Goal: Task Accomplishment & Management: Manage account settings

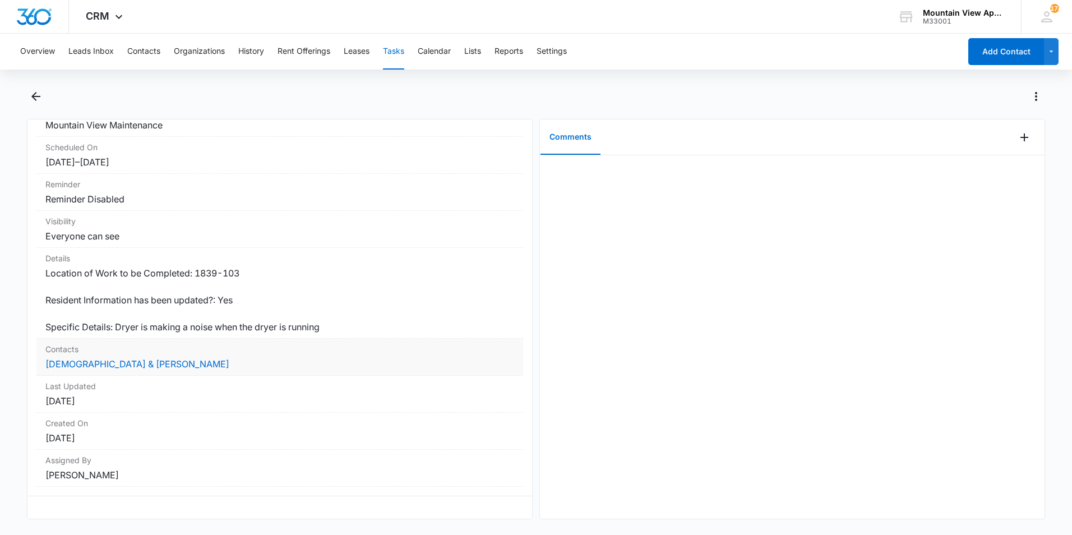
scroll to position [121, 0]
click at [99, 358] on link "[DEMOGRAPHIC_DATA] & [PERSON_NAME]" at bounding box center [137, 363] width 184 height 11
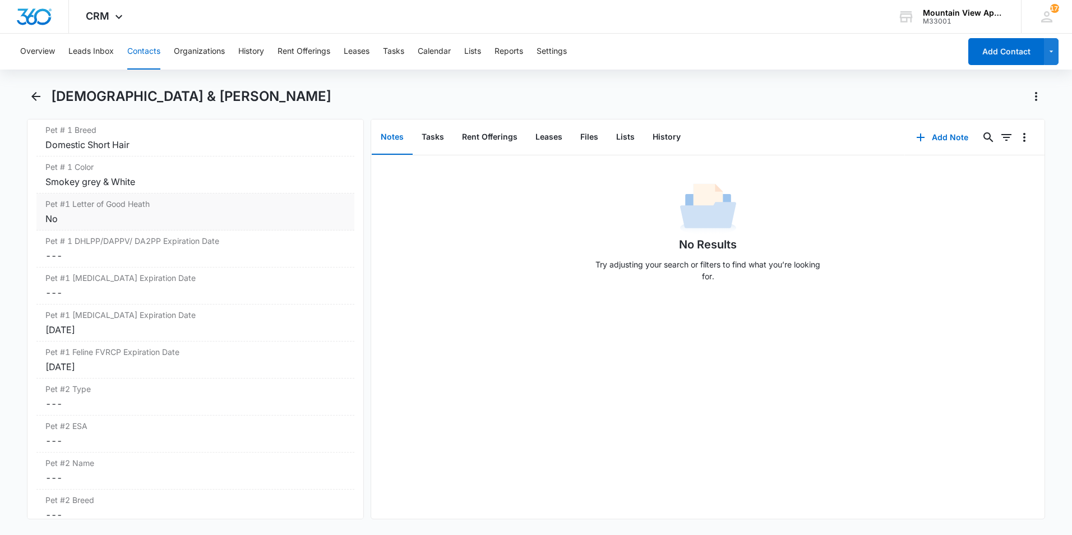
scroll to position [1682, 0]
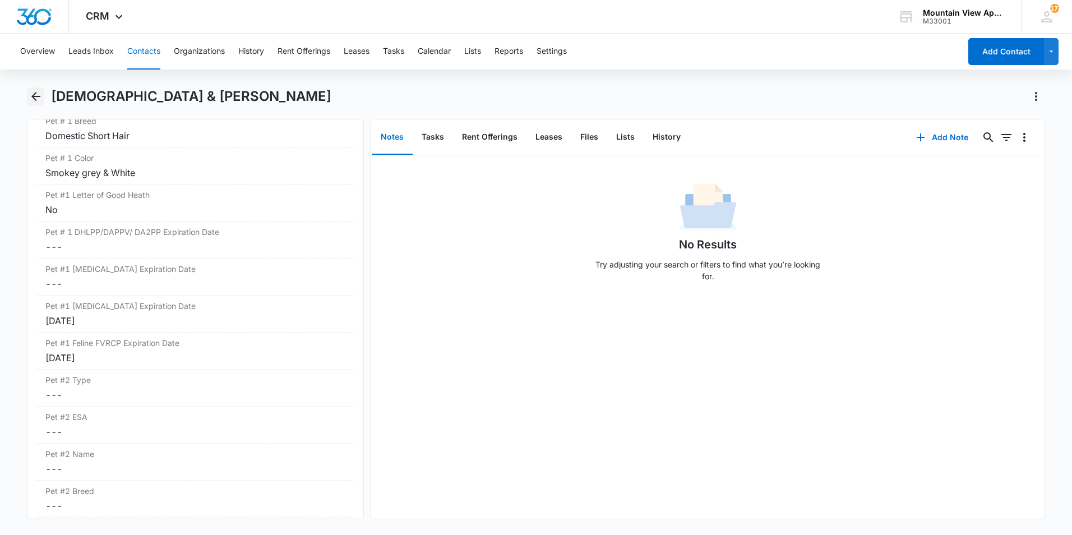
click at [38, 95] on icon "Back" at bounding box center [35, 96] width 13 height 13
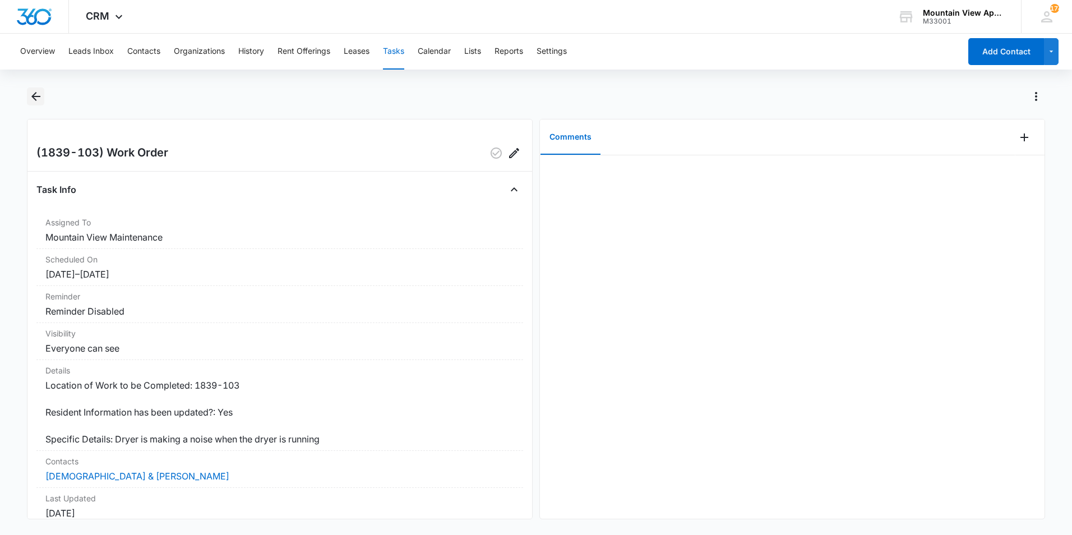
click at [38, 100] on icon "Back" at bounding box center [35, 96] width 13 height 13
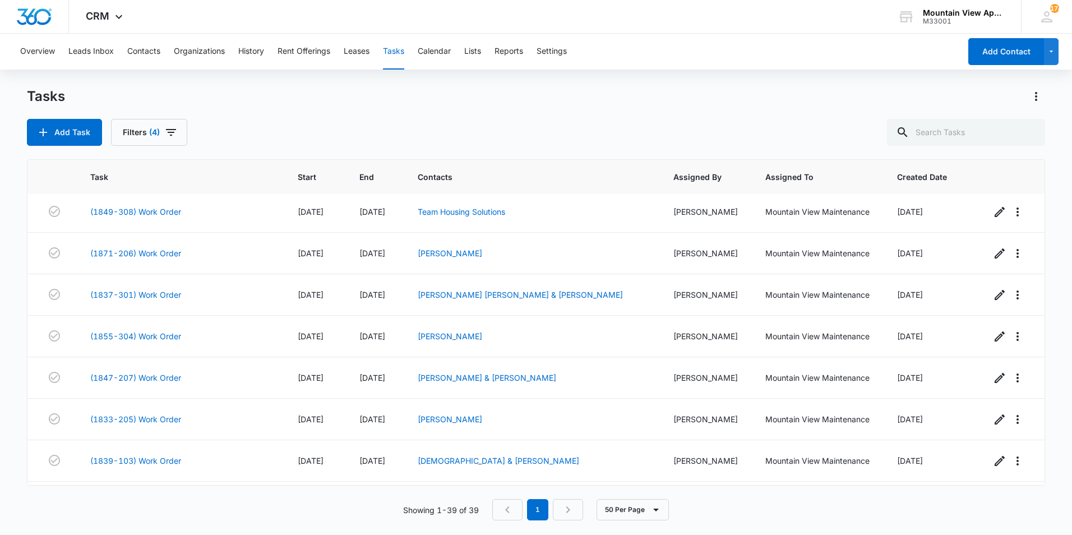
scroll to position [1327, 0]
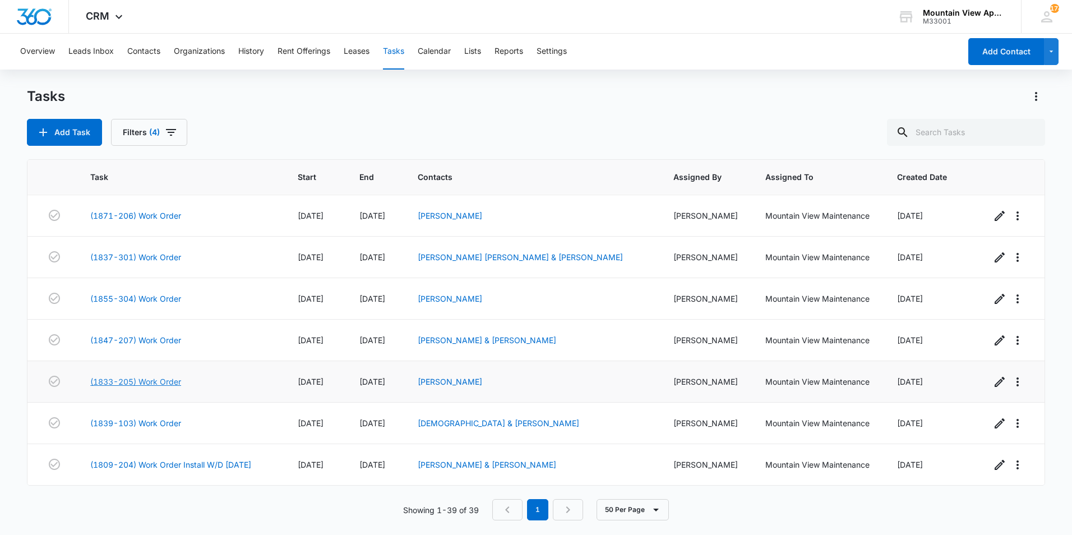
click at [152, 386] on link "(1833-205) Work Order" at bounding box center [135, 382] width 91 height 12
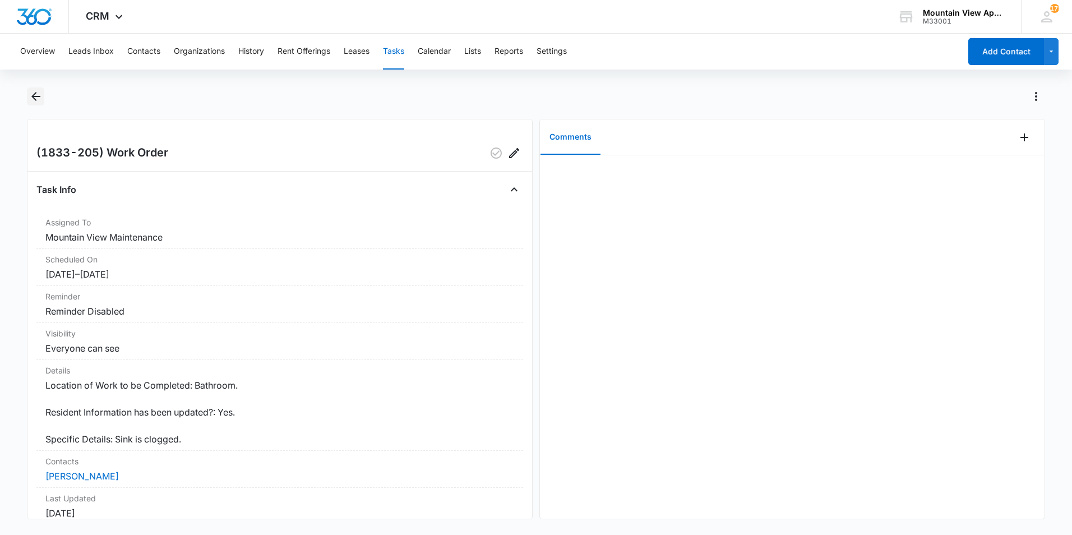
click at [38, 94] on icon "Back" at bounding box center [35, 96] width 13 height 13
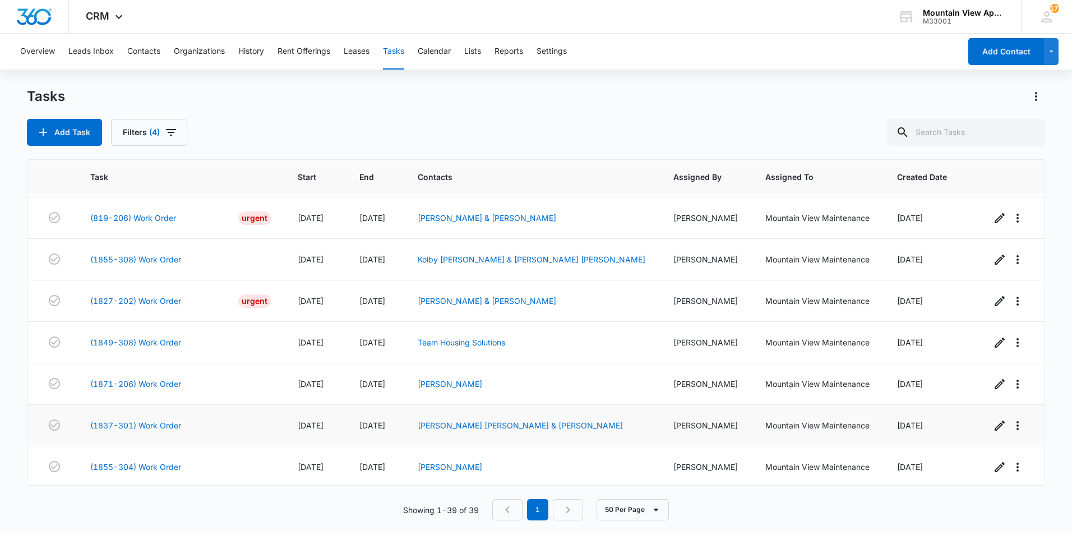
scroll to position [1103, 0]
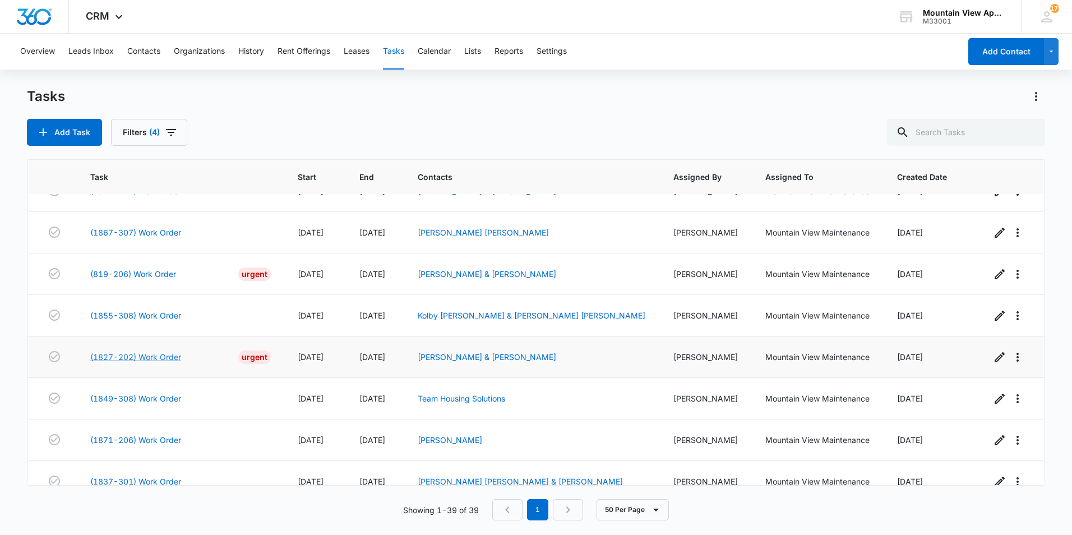
click at [165, 355] on link "(1827-202) Work Order" at bounding box center [135, 357] width 91 height 12
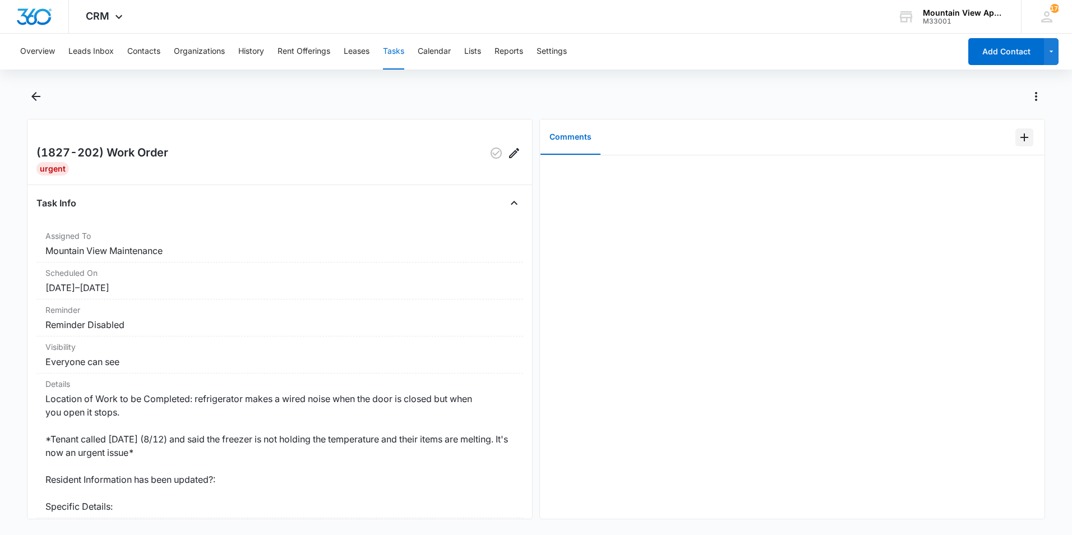
click at [1018, 138] on icon "Add Comment" at bounding box center [1024, 137] width 13 height 13
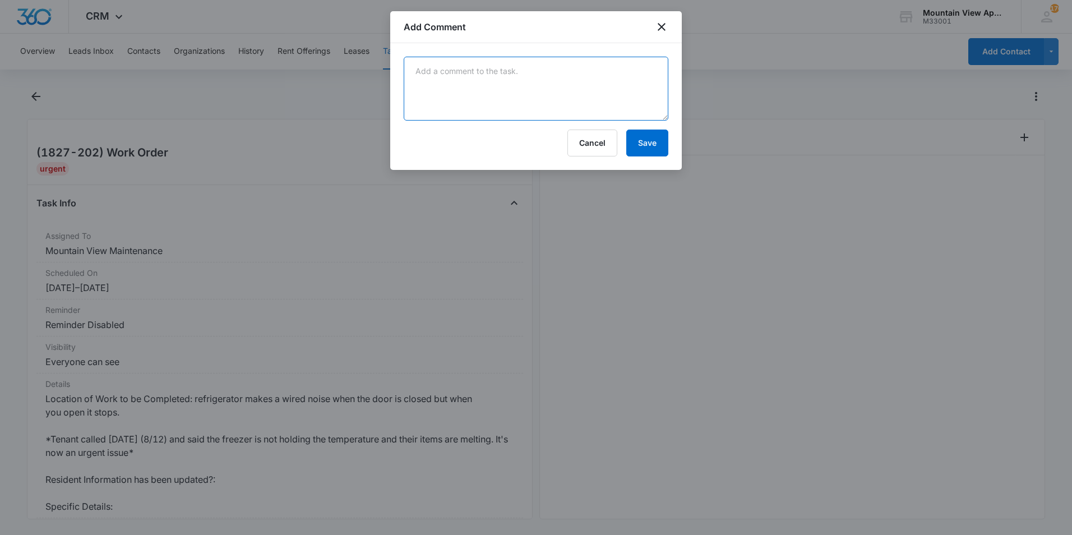
click at [603, 87] on textarea at bounding box center [536, 89] width 265 height 64
type textarea "took back panel off of freezer , defrosted it and put it back together. started…"
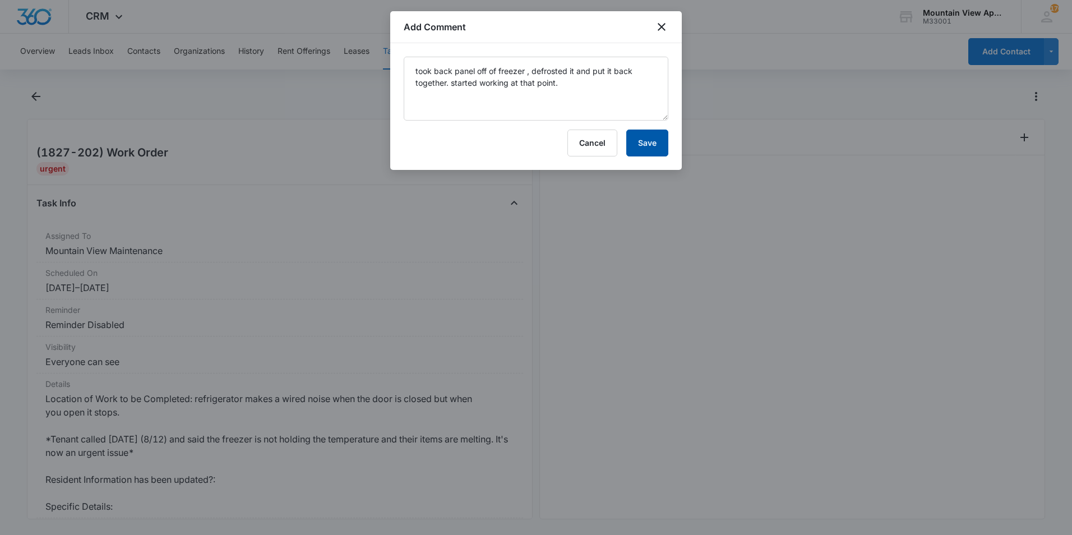
click at [655, 141] on button "Save" at bounding box center [647, 143] width 42 height 27
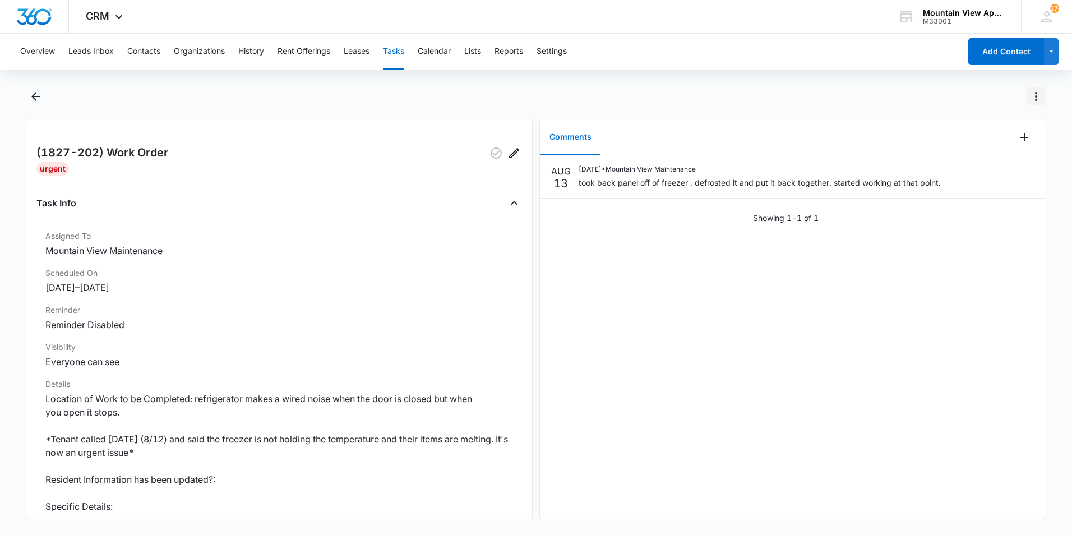
click at [1037, 96] on icon "Actions" at bounding box center [1036, 96] width 2 height 9
click at [954, 142] on div "Mark Complete" at bounding box center [981, 145] width 73 height 8
click at [1035, 96] on icon "Actions" at bounding box center [1035, 96] width 13 height 13
click at [491, 151] on icon "button" at bounding box center [496, 152] width 11 height 11
click at [1037, 98] on icon "Actions" at bounding box center [1035, 96] width 13 height 13
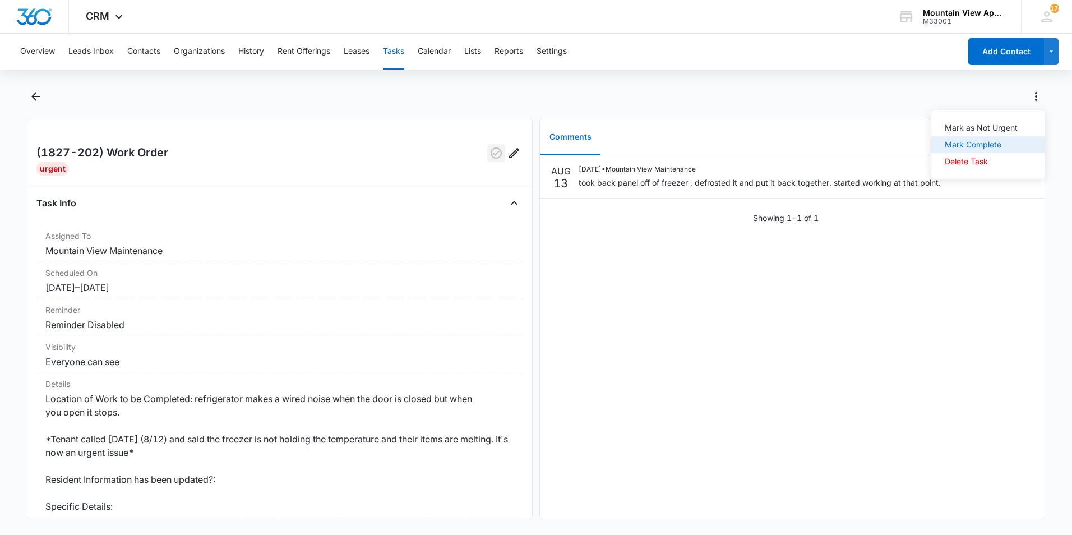
click at [1001, 146] on div "Mark Complete" at bounding box center [981, 145] width 73 height 8
click at [34, 95] on icon "Back" at bounding box center [35, 96] width 13 height 13
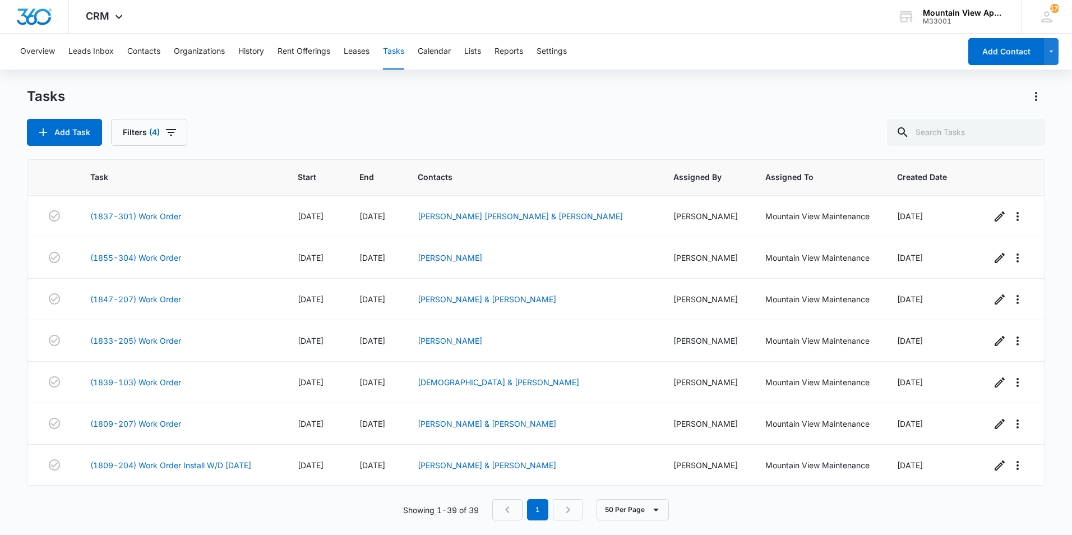
scroll to position [1327, 0]
click at [149, 297] on link "(1847-207) Work Order" at bounding box center [135, 299] width 91 height 12
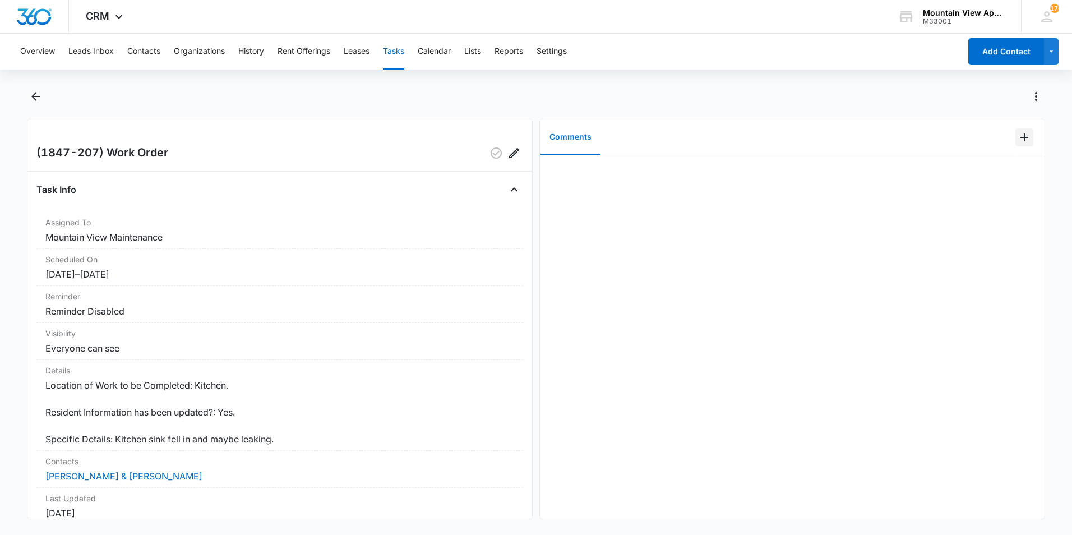
click at [1018, 138] on icon "Add Comment" at bounding box center [1024, 137] width 13 height 13
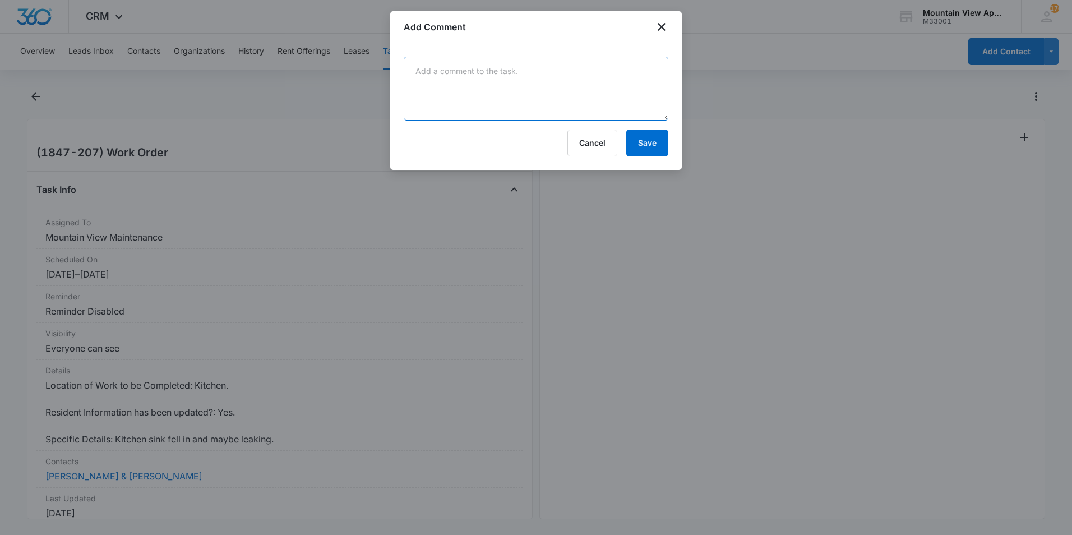
click at [556, 89] on textarea at bounding box center [536, 89] width 265 height 64
type textarea "Reset sink and recualked with sylicone. No further action needed"
click at [649, 150] on button "Save" at bounding box center [647, 143] width 42 height 27
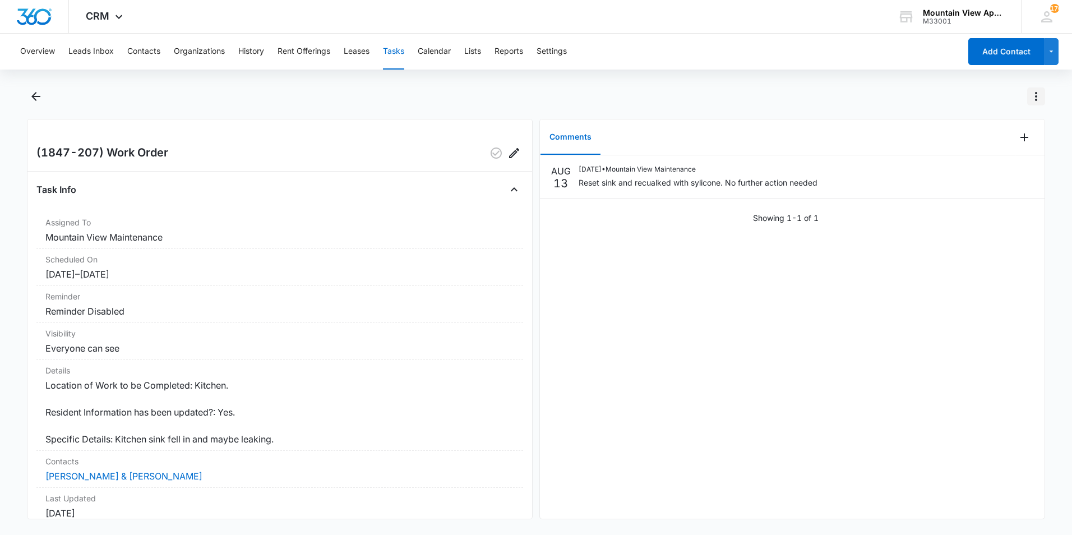
click at [1035, 96] on icon "Actions" at bounding box center [1036, 96] width 2 height 9
click at [1008, 143] on div "Mark Complete" at bounding box center [988, 145] width 57 height 8
click at [34, 95] on icon "Back" at bounding box center [35, 96] width 9 height 9
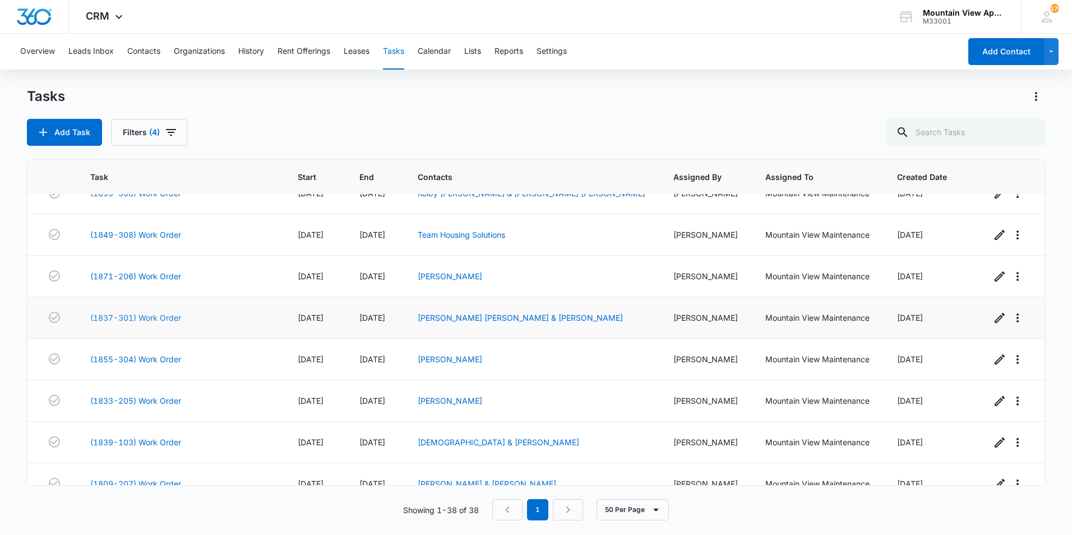
scroll to position [1173, 0]
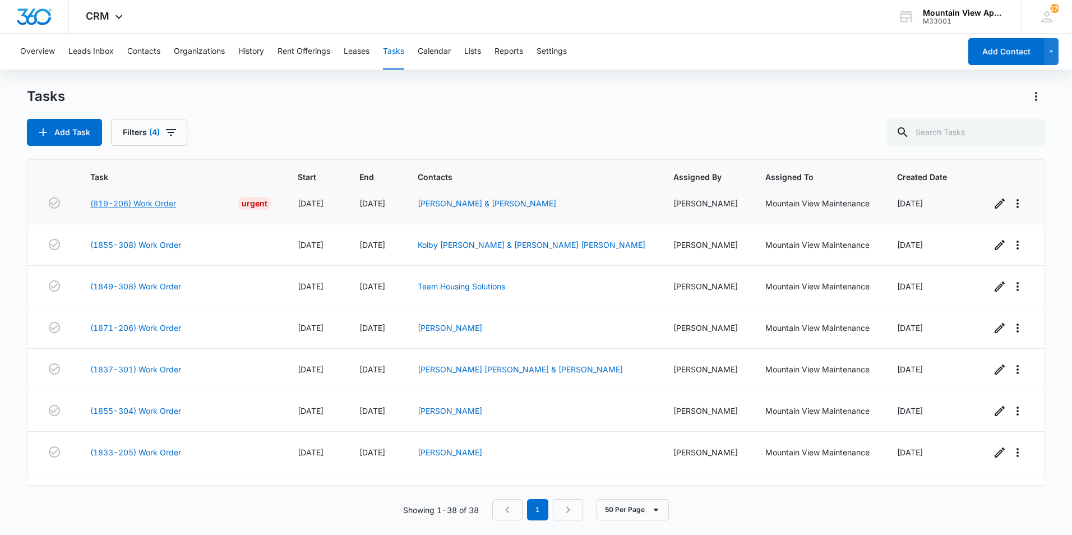
click at [174, 205] on link "(819-206) Work Order" at bounding box center [133, 203] width 86 height 12
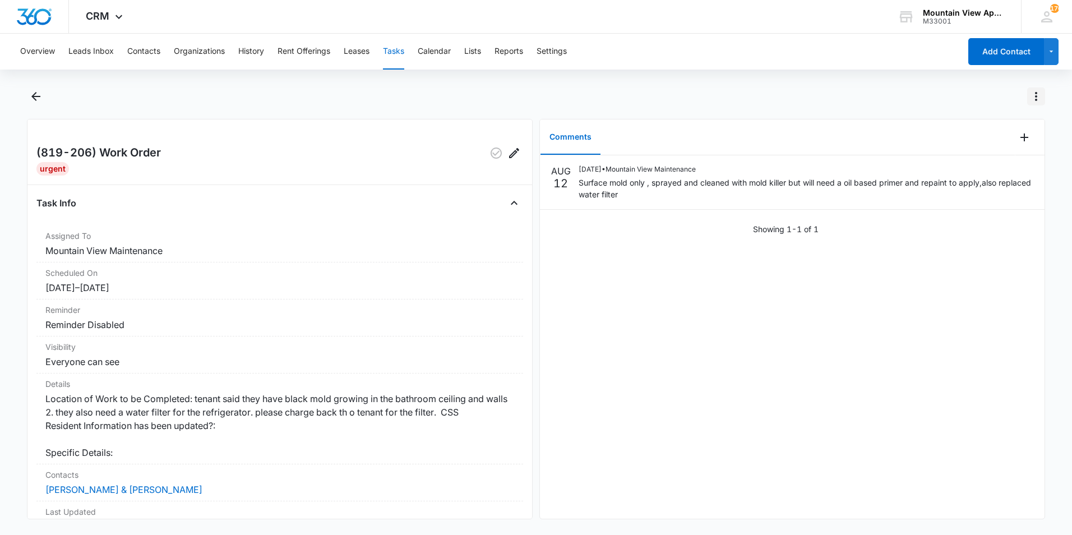
click at [1034, 94] on icon "Actions" at bounding box center [1035, 96] width 13 height 13
click at [1002, 146] on div "Mark Complete" at bounding box center [981, 145] width 73 height 8
click at [40, 95] on icon "Back" at bounding box center [35, 96] width 13 height 13
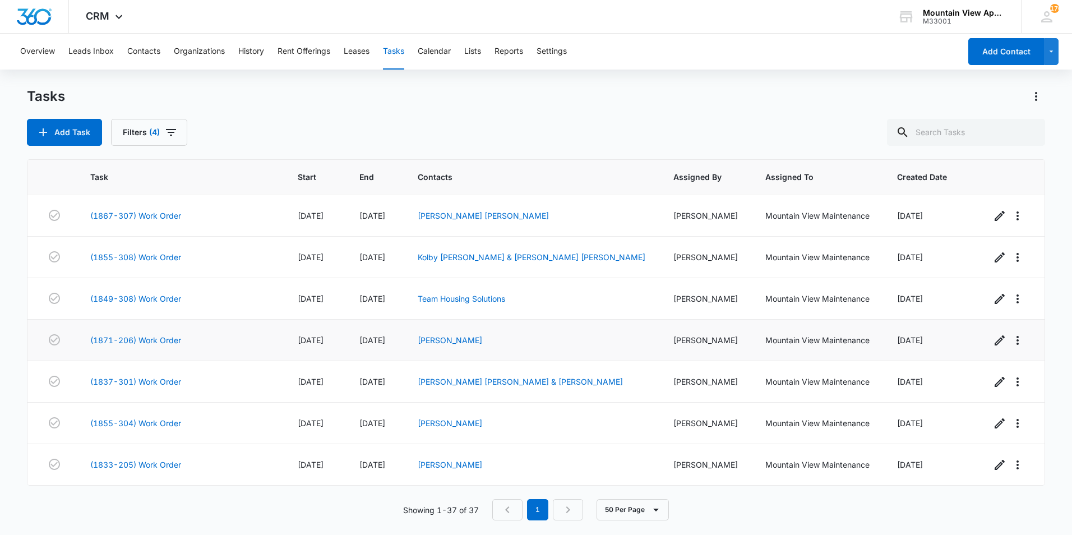
scroll to position [1244, 0]
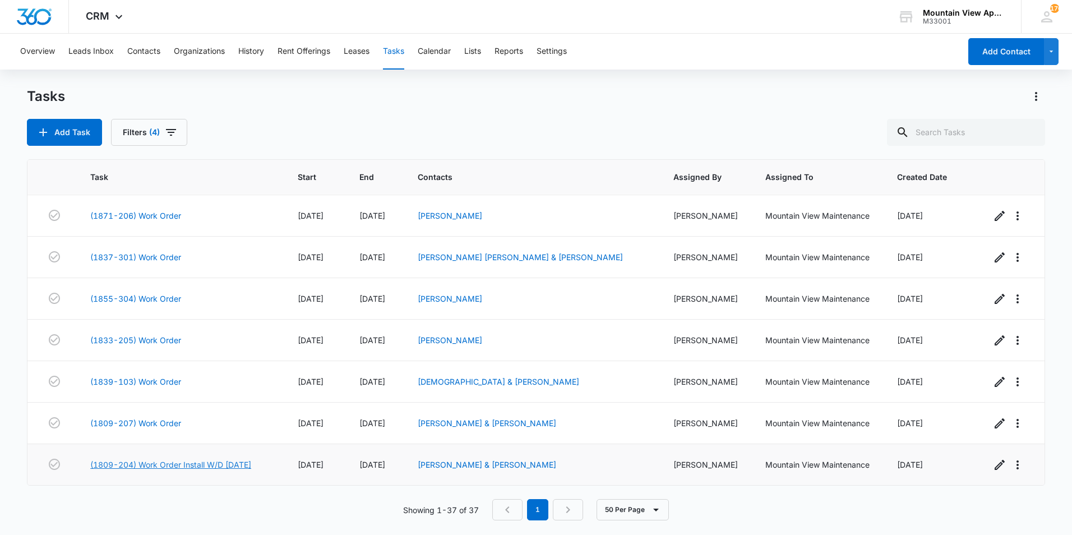
click at [208, 465] on link "(1809-204) Work Order Install W/D [DATE]" at bounding box center [170, 465] width 161 height 12
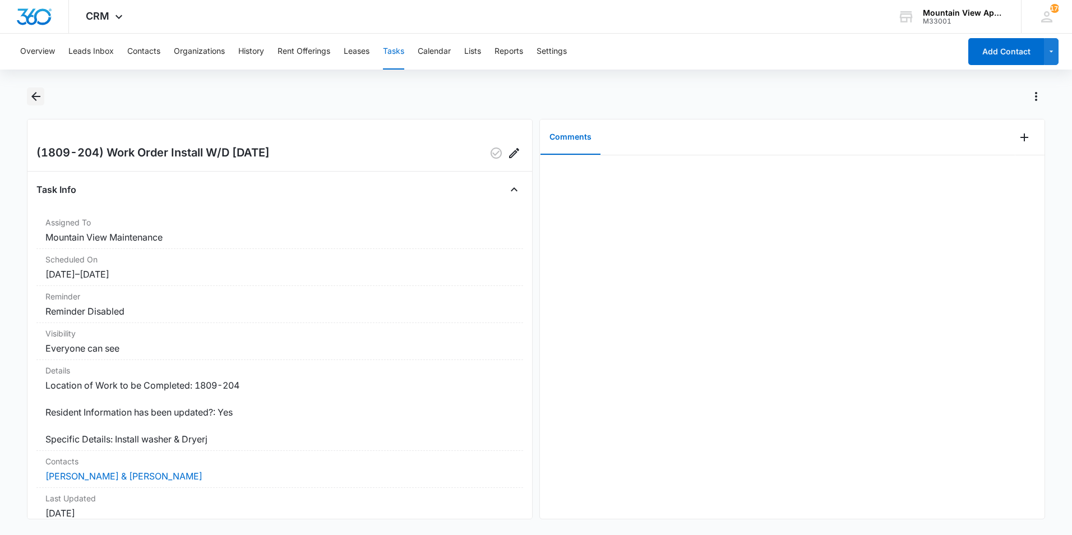
click at [37, 95] on icon "Back" at bounding box center [35, 96] width 13 height 13
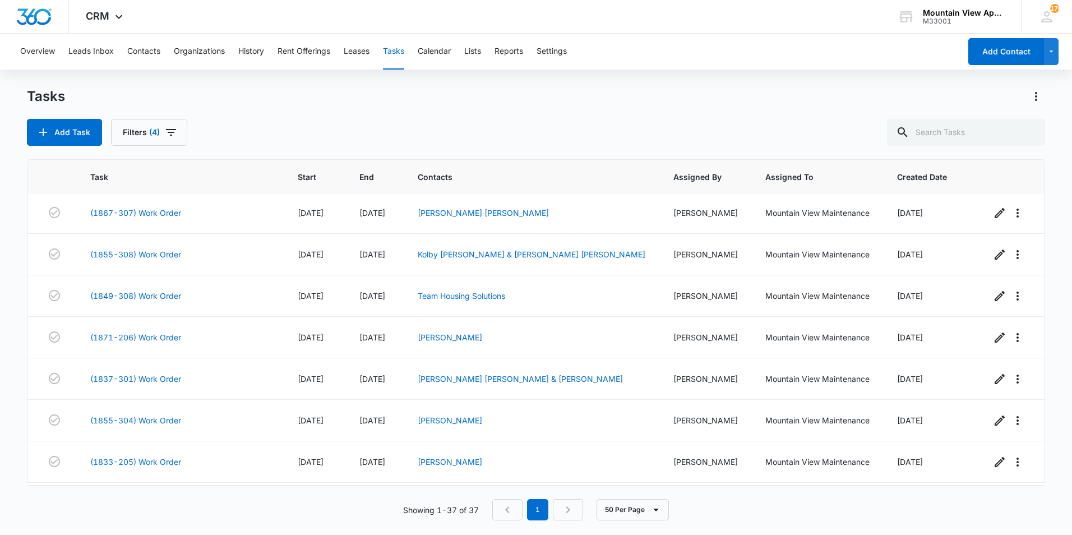
scroll to position [1244, 0]
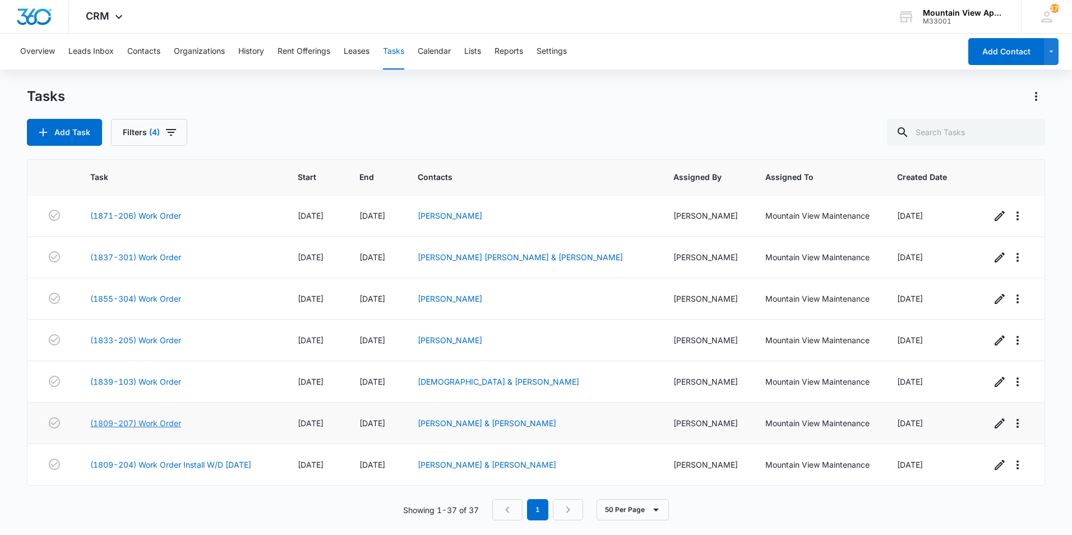
click at [159, 422] on link "(1809-207) Work Order" at bounding box center [135, 423] width 91 height 12
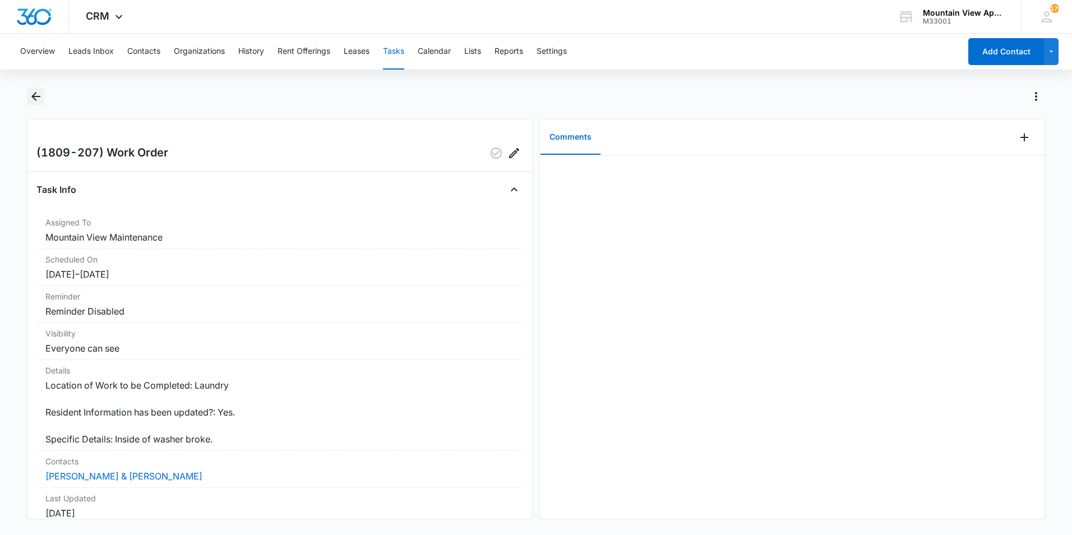
click at [31, 97] on icon "Back" at bounding box center [35, 96] width 13 height 13
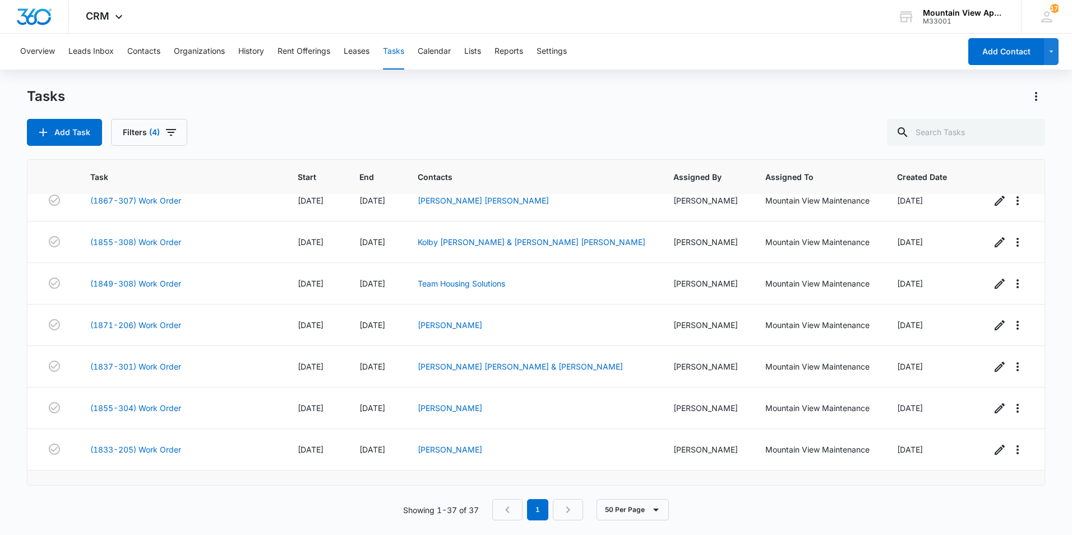
scroll to position [1244, 0]
